Goal: Task Accomplishment & Management: Use online tool/utility

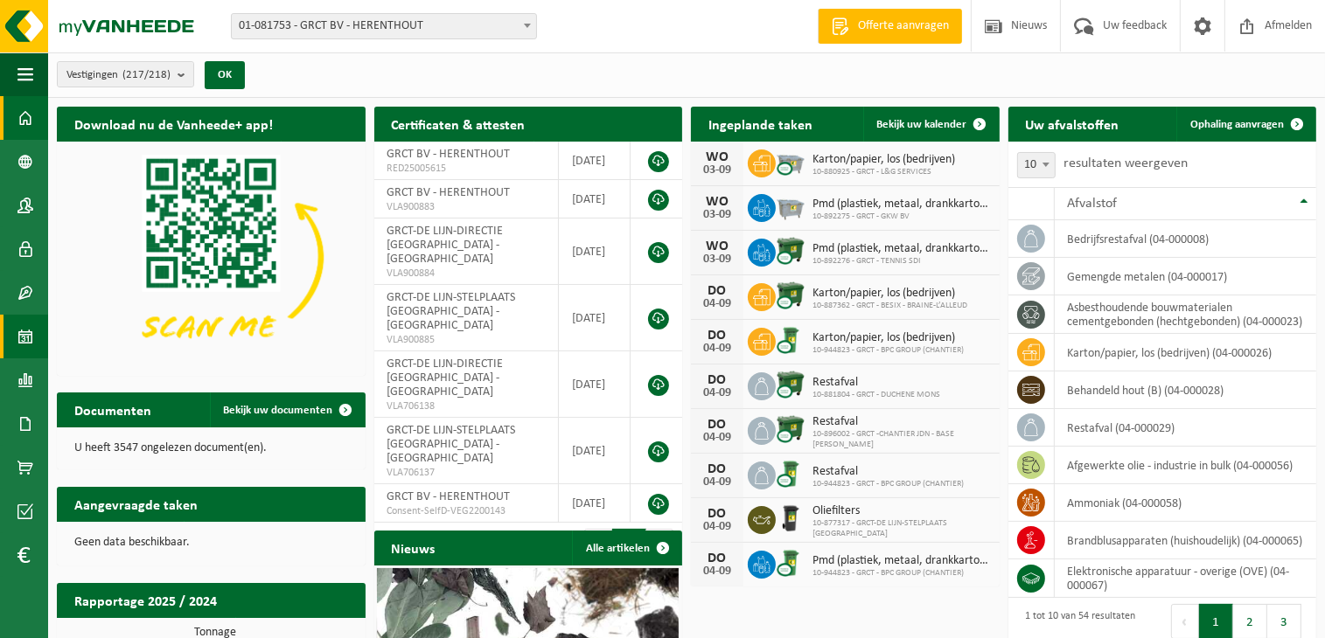
click at [17, 336] on link "Kalender" at bounding box center [24, 337] width 48 height 44
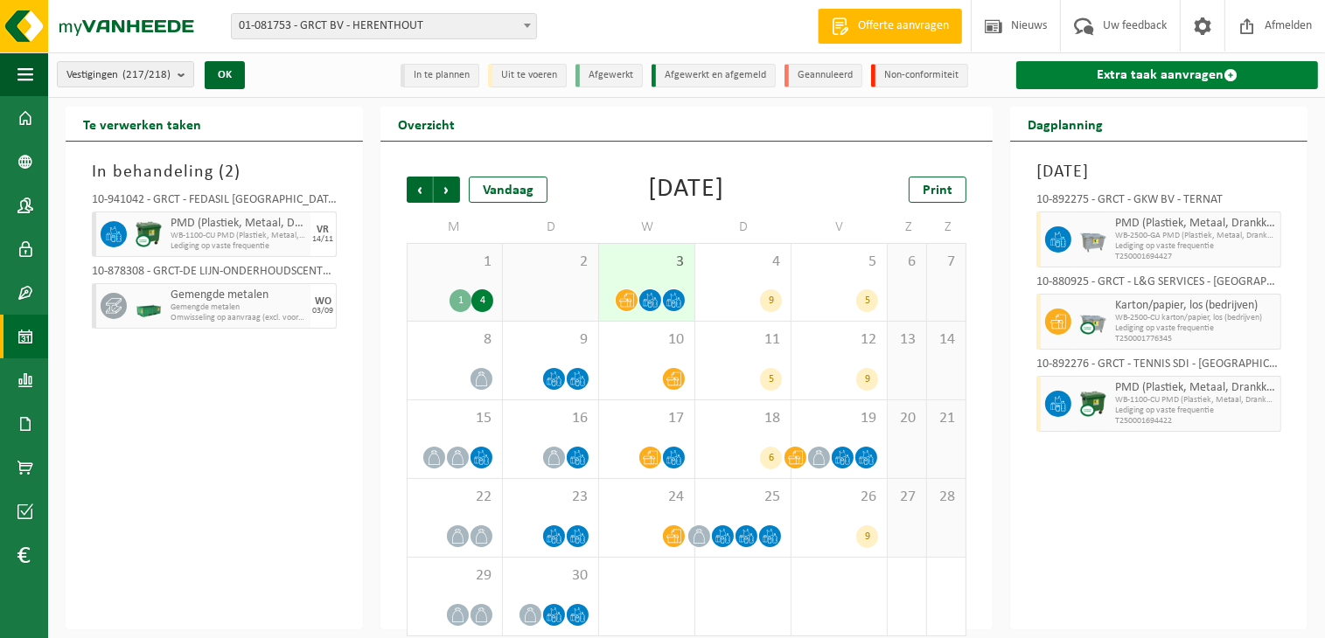
click at [1201, 71] on link "Extra taak aanvragen" at bounding box center [1167, 75] width 302 height 28
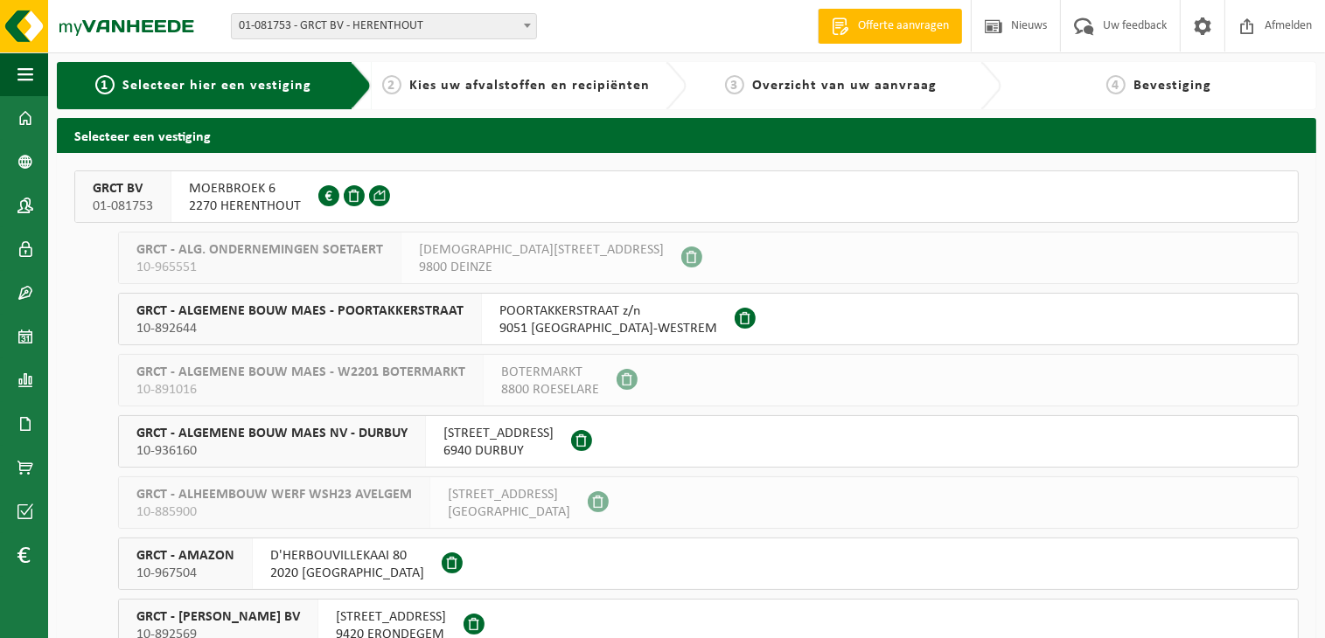
click at [243, 187] on span "MOERBROEK 6" at bounding box center [245, 188] width 112 height 17
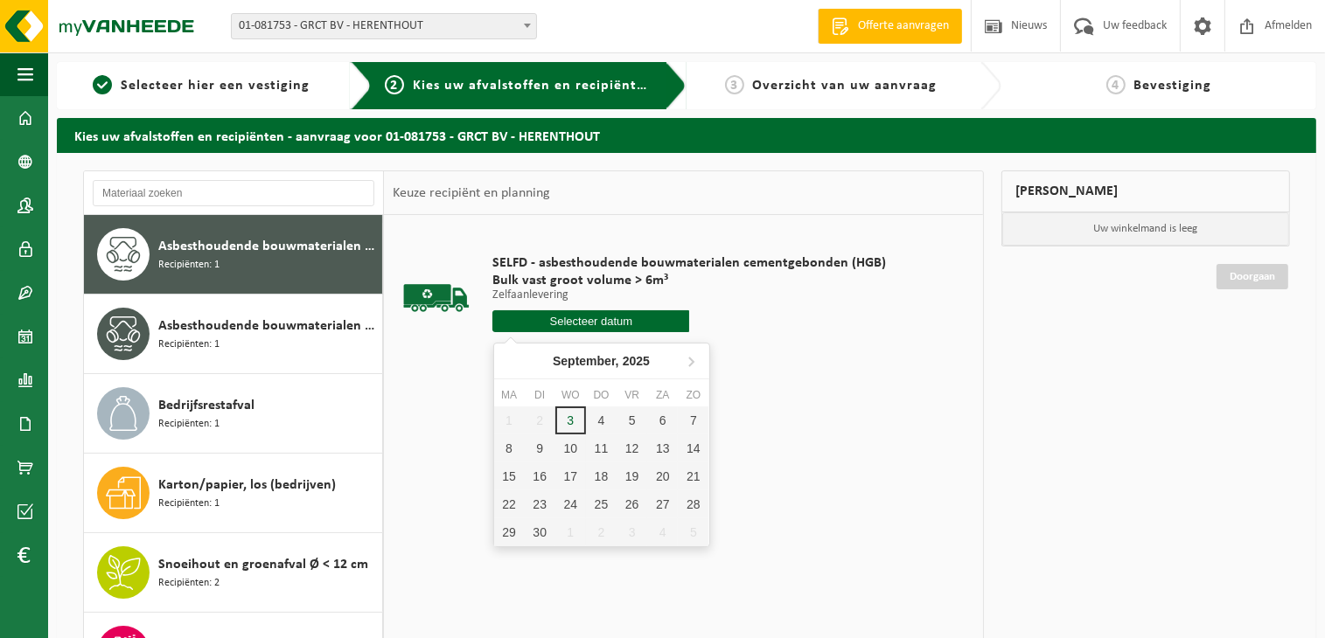
click at [601, 317] on input "text" at bounding box center [590, 321] width 197 height 22
click at [612, 420] on div "4" at bounding box center [601, 421] width 31 height 28
type input "Van [DATE]"
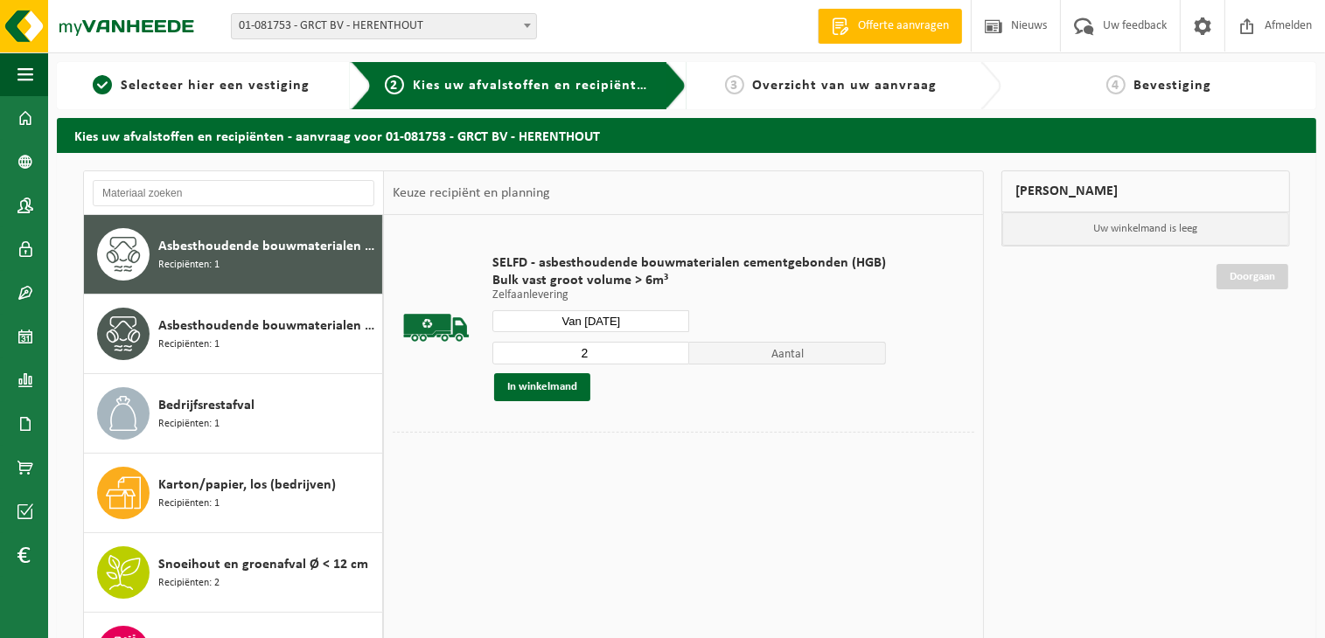
click at [672, 347] on input "2" at bounding box center [590, 353] width 197 height 23
click at [672, 347] on input "3" at bounding box center [590, 353] width 197 height 23
click at [672, 347] on input "4" at bounding box center [590, 353] width 197 height 23
click at [672, 347] on input "5" at bounding box center [590, 353] width 197 height 23
click at [672, 347] on input "6" at bounding box center [590, 353] width 197 height 23
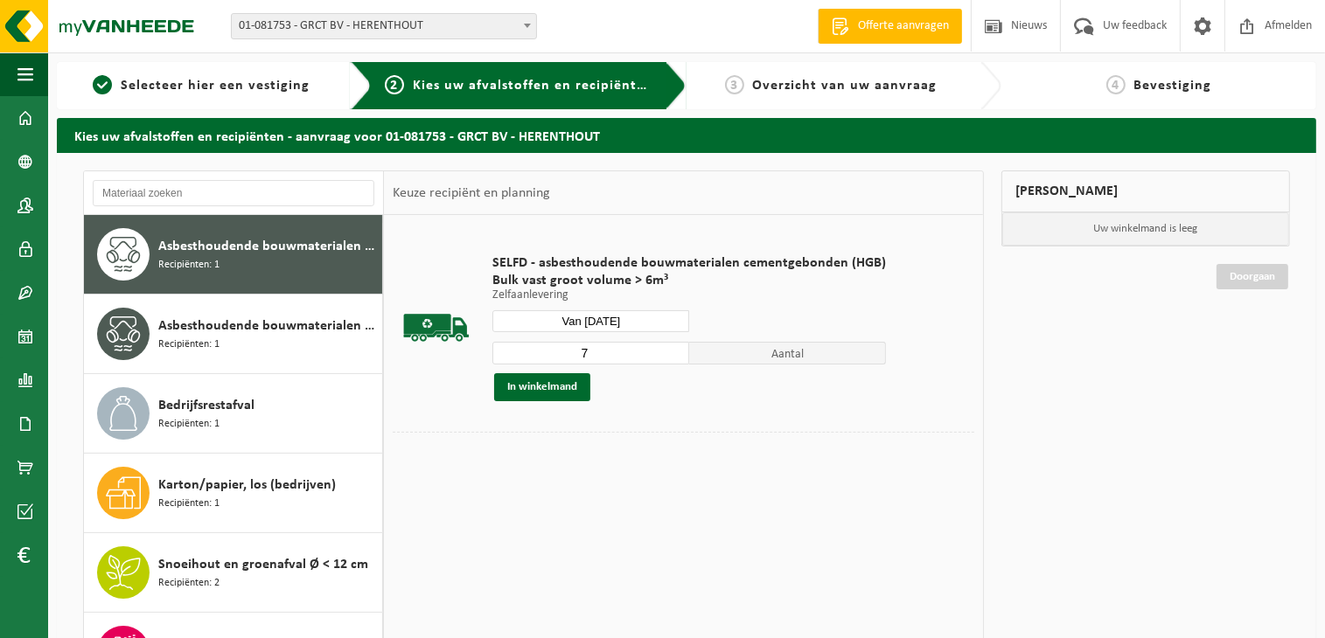
click at [672, 347] on input "7" at bounding box center [590, 353] width 197 height 23
click at [672, 347] on input "8" at bounding box center [590, 353] width 197 height 23
click at [672, 347] on input "9" at bounding box center [590, 353] width 197 height 23
type input "10"
click at [672, 347] on input "10" at bounding box center [590, 353] width 197 height 23
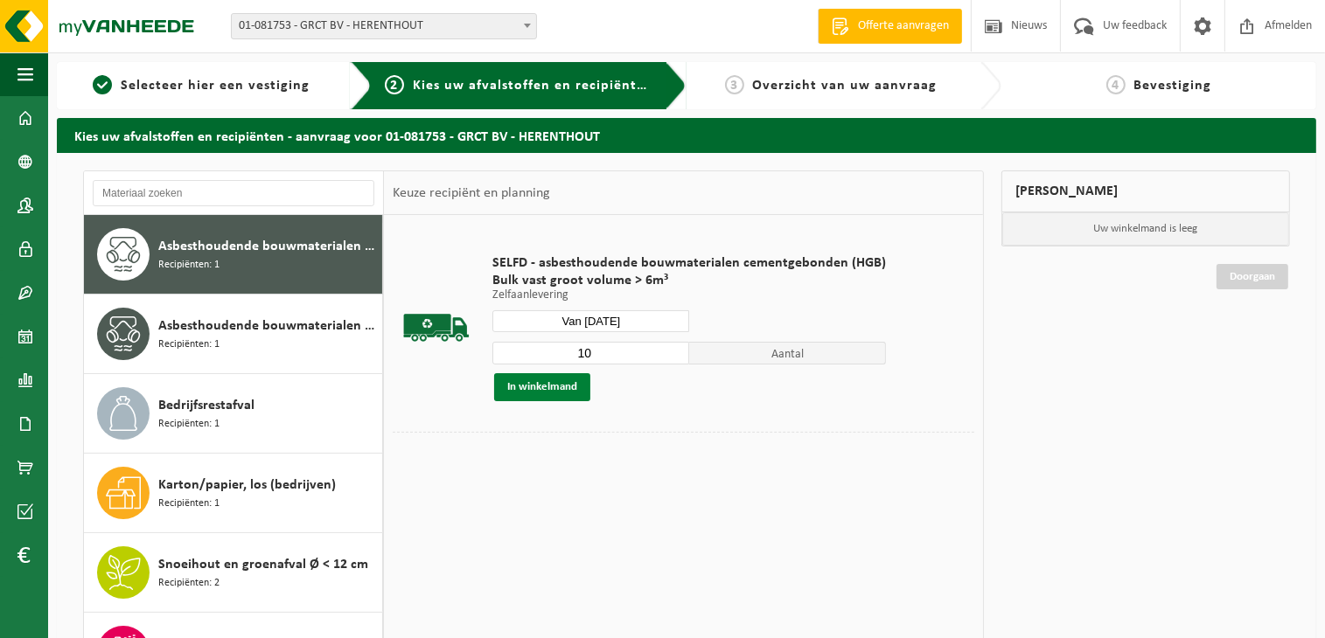
click at [543, 387] on button "In winkelmand" at bounding box center [542, 387] width 96 height 28
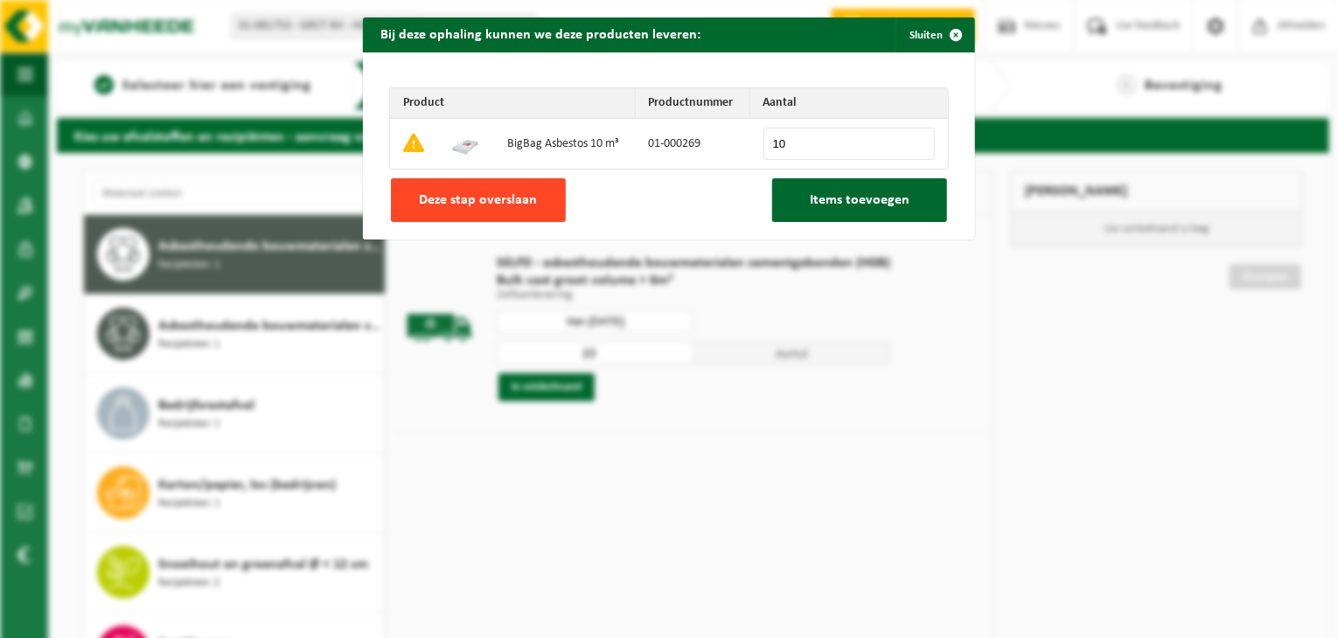
click at [483, 196] on span "Deze stap overslaan" at bounding box center [479, 200] width 118 height 14
type input "0"
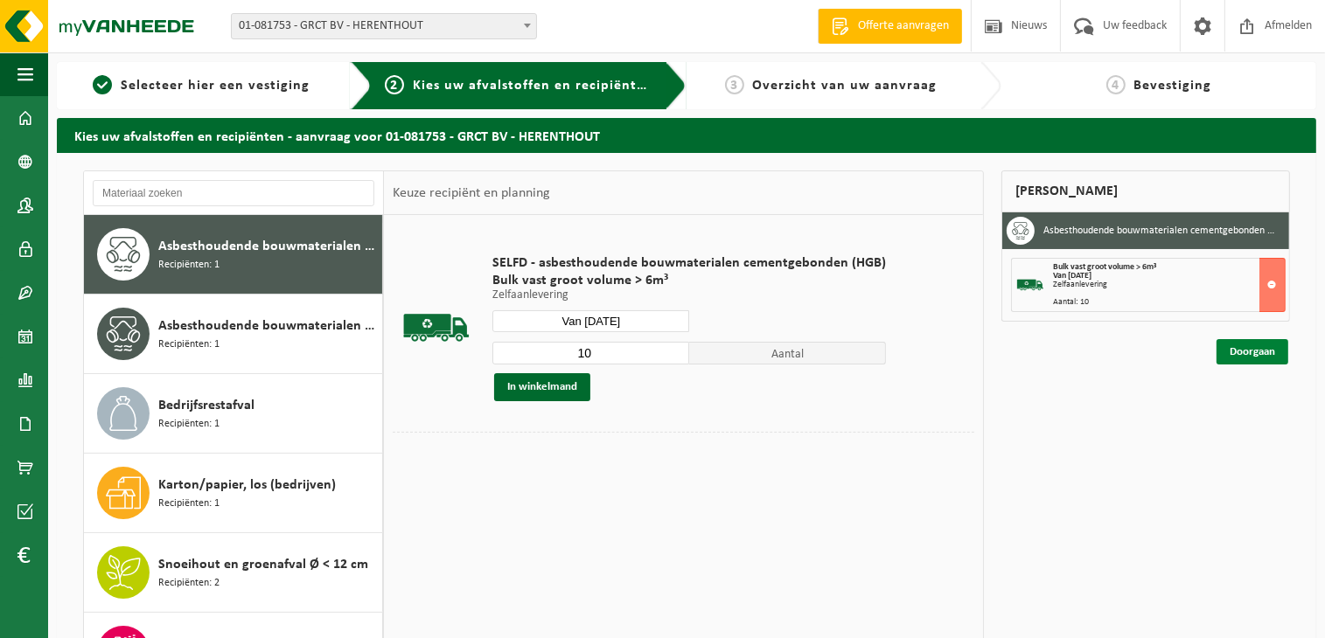
click at [1238, 358] on link "Doorgaan" at bounding box center [1252, 351] width 72 height 25
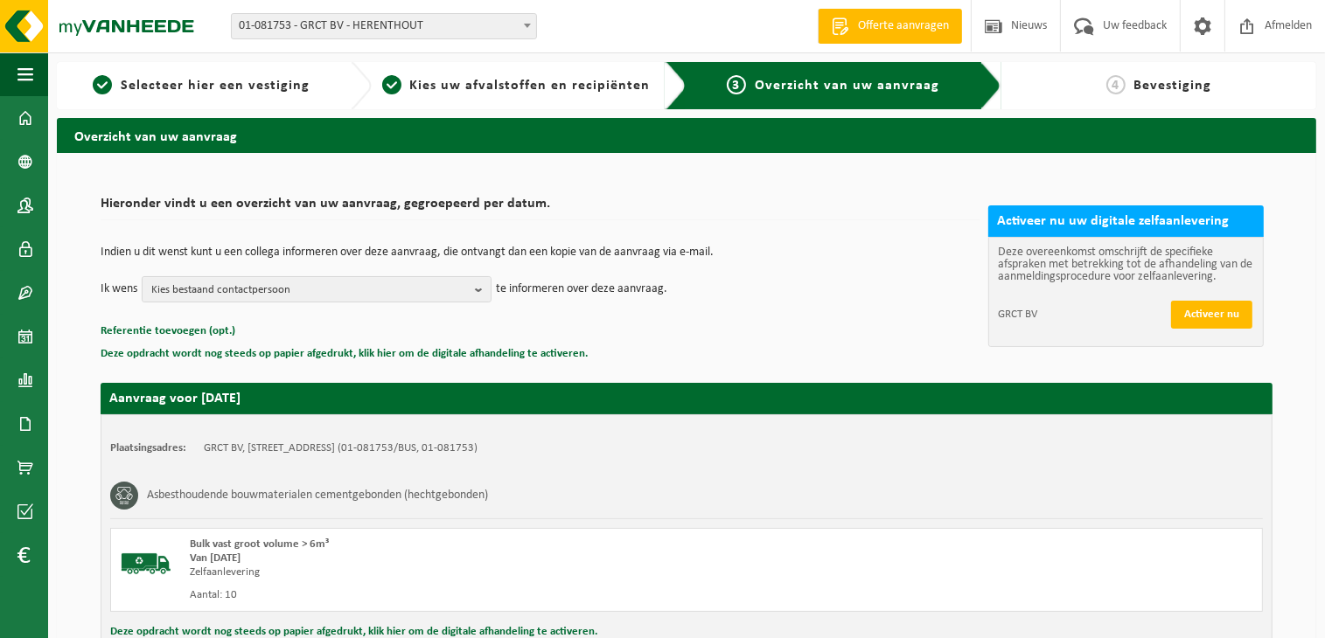
scroll to position [199, 0]
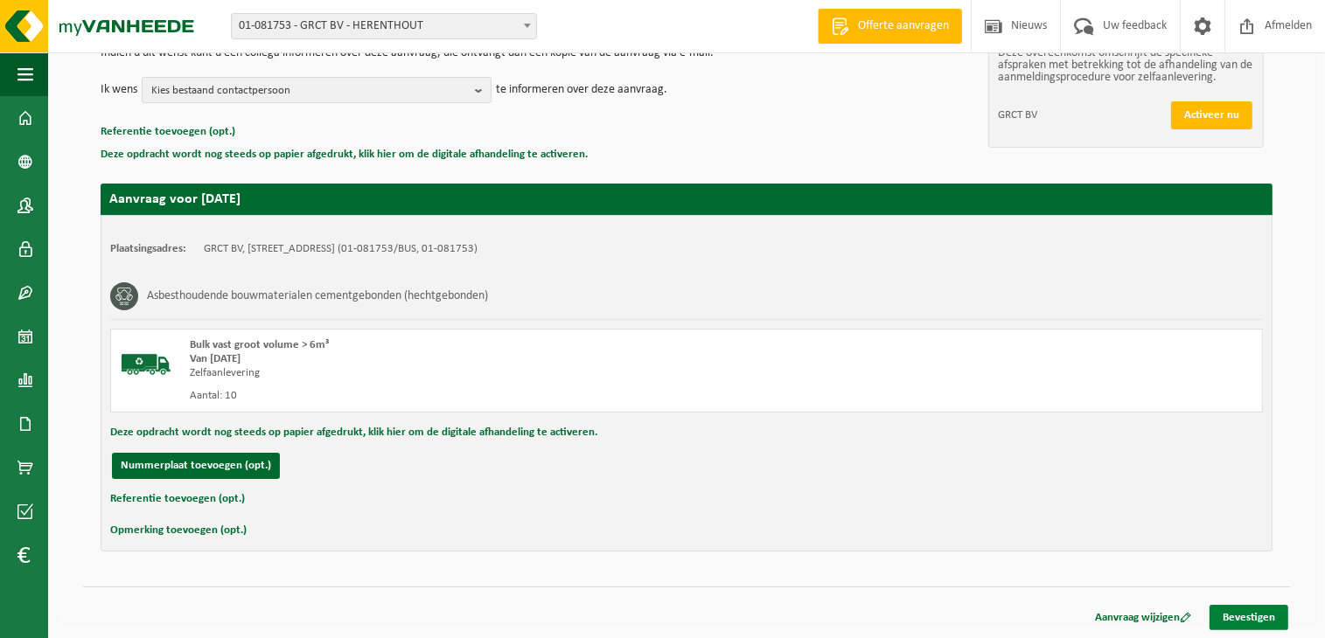
click at [1265, 620] on link "Bevestigen" at bounding box center [1248, 617] width 79 height 25
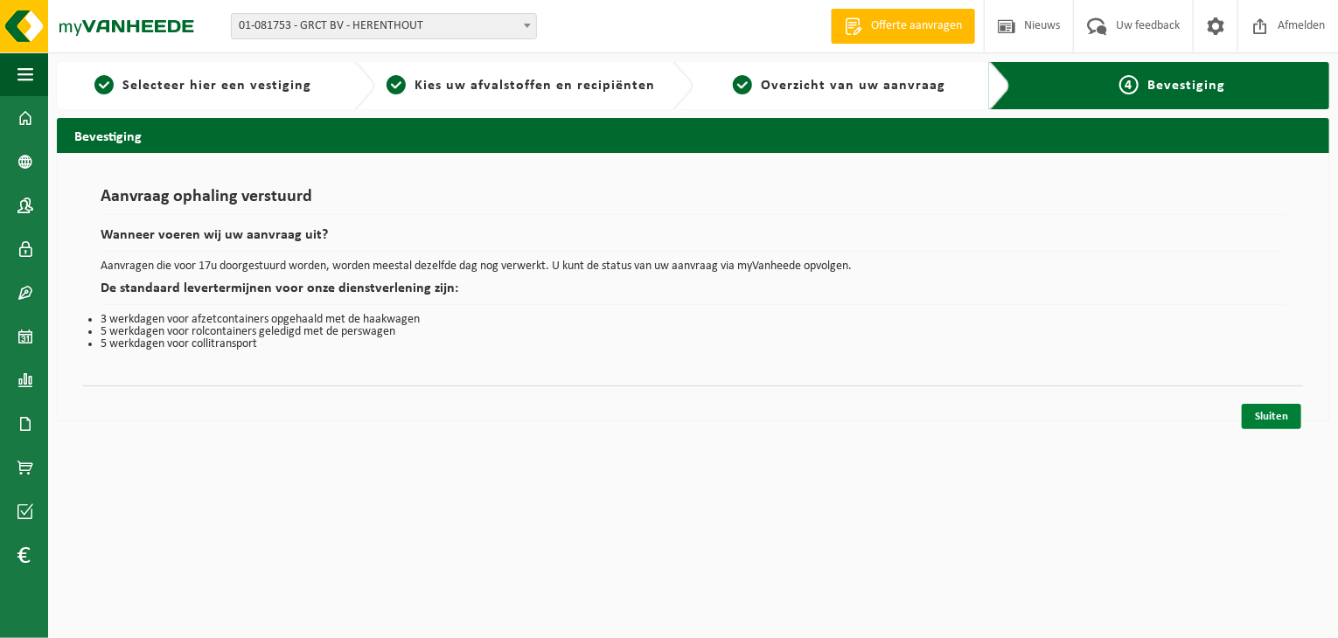
click at [1274, 417] on link "Sluiten" at bounding box center [1271, 416] width 59 height 25
